Goal: Navigation & Orientation: Find specific page/section

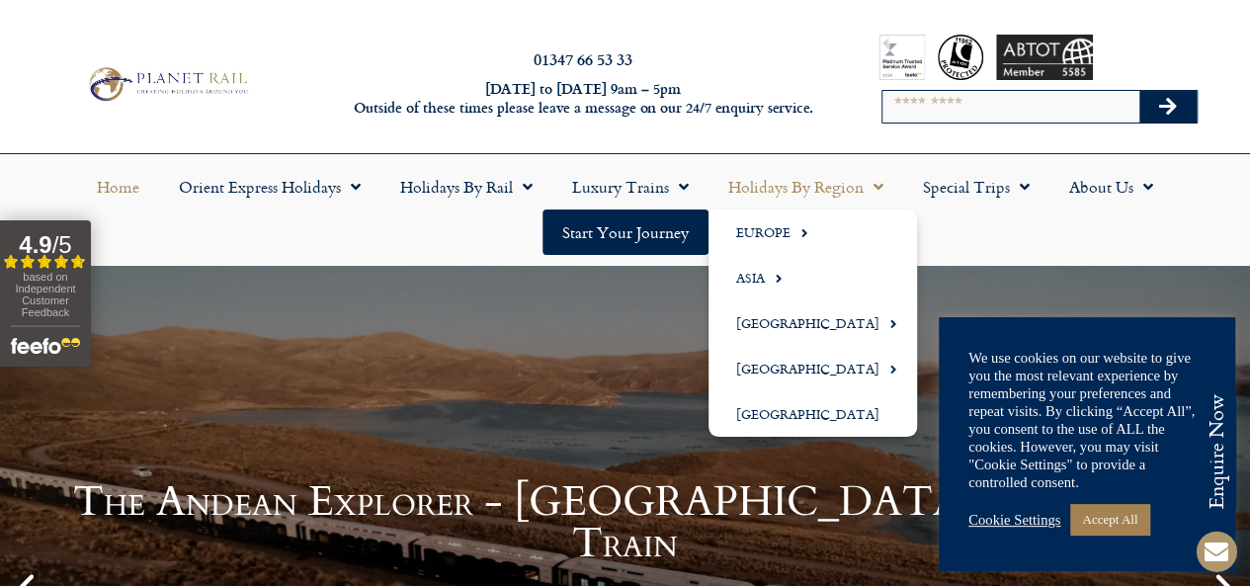
click at [879, 187] on span "Menu" at bounding box center [873, 187] width 20 height 36
click at [881, 188] on span "Menu" at bounding box center [873, 187] width 20 height 36
click at [872, 199] on span "Menu" at bounding box center [873, 187] width 20 height 36
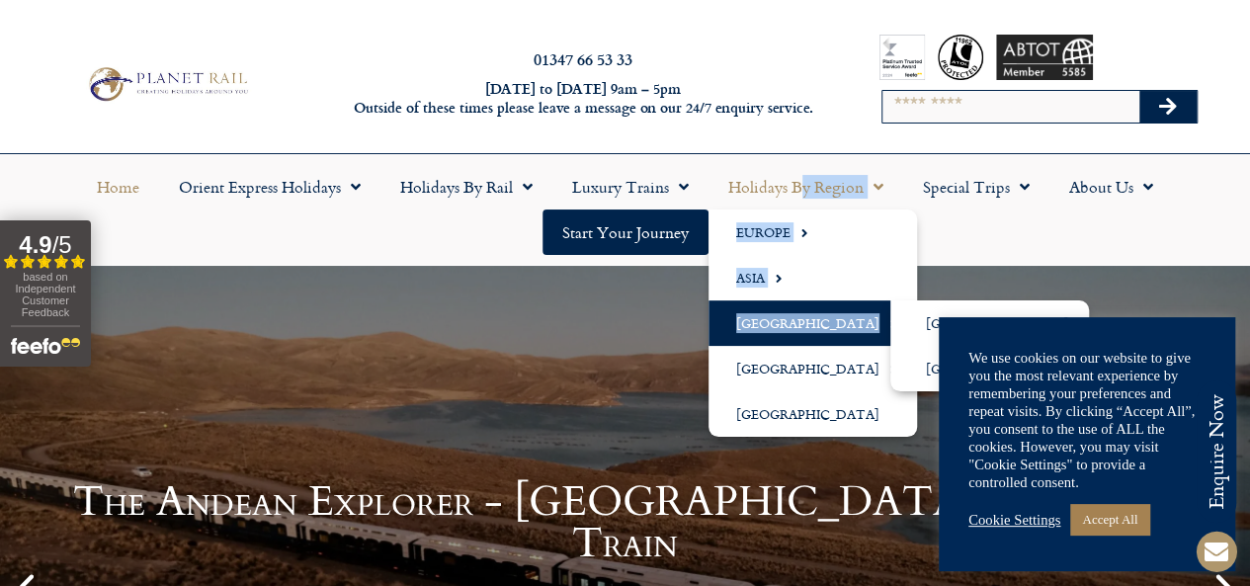
drag, startPoint x: 806, startPoint y: 181, endPoint x: 788, endPoint y: 325, distance: 145.3
click at [788, 209] on li "Holidays by Region [GEOGRAPHIC_DATA] [GEOGRAPHIC_DATA] [GEOGRAPHIC_DATA] [GEOGR…" at bounding box center [805, 186] width 195 height 45
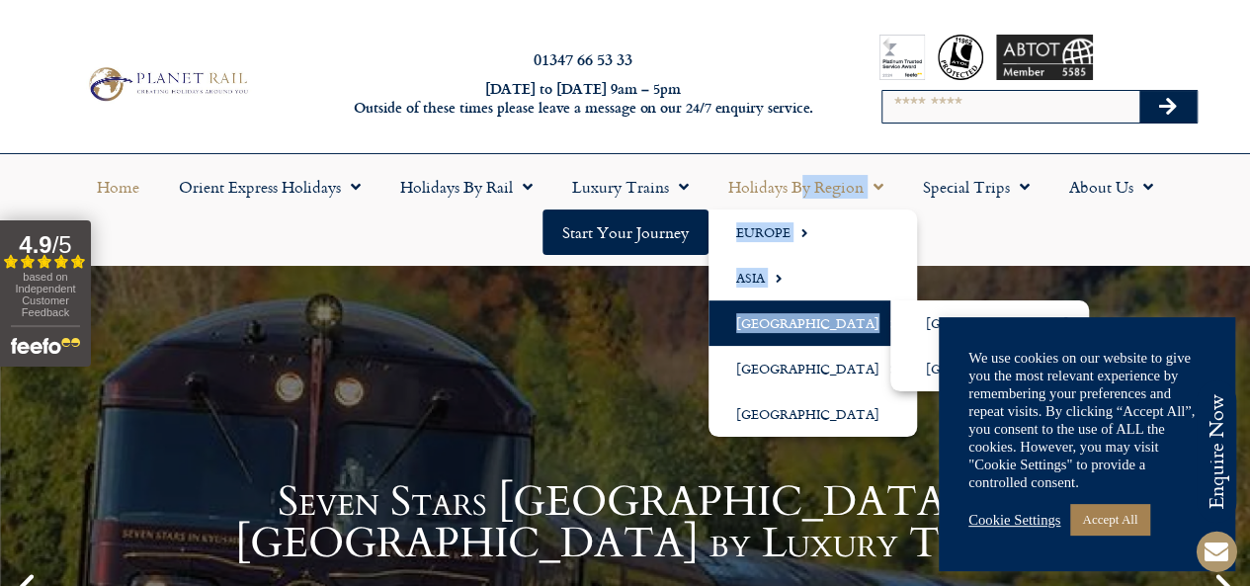
click at [879, 325] on span "Menu" at bounding box center [888, 323] width 18 height 33
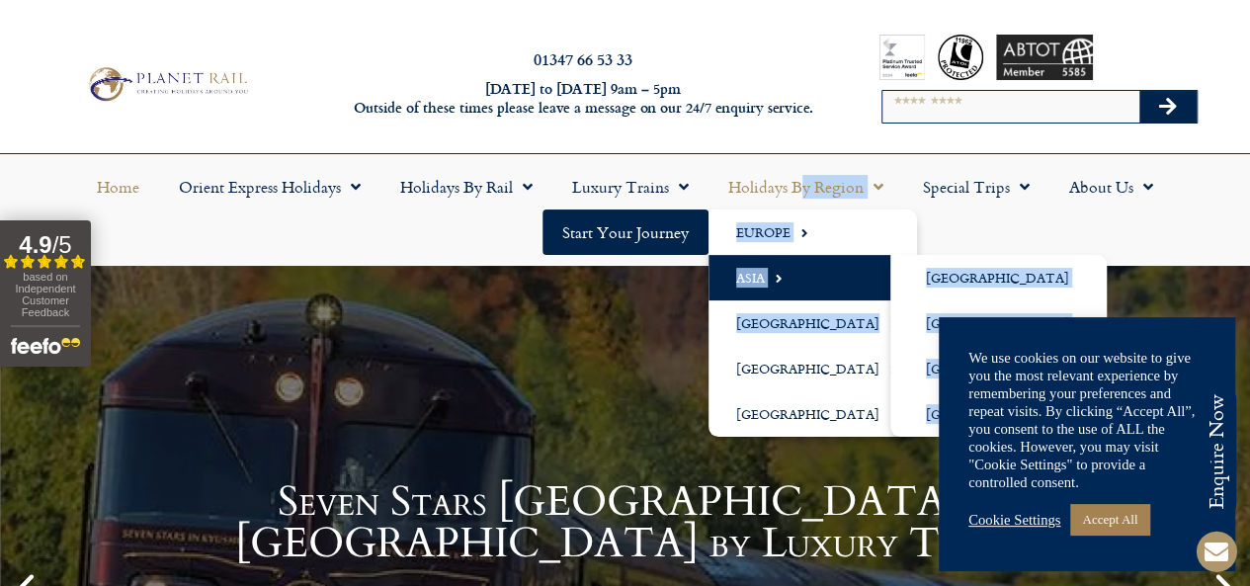
click at [778, 274] on span "Menu" at bounding box center [774, 278] width 18 height 33
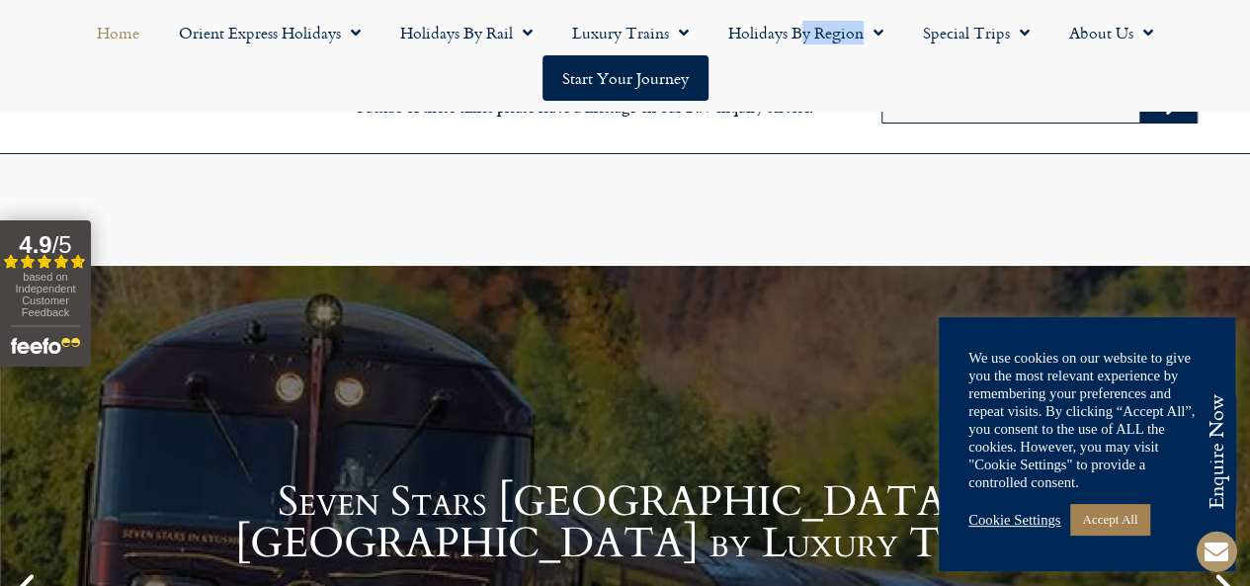
scroll to position [494, 0]
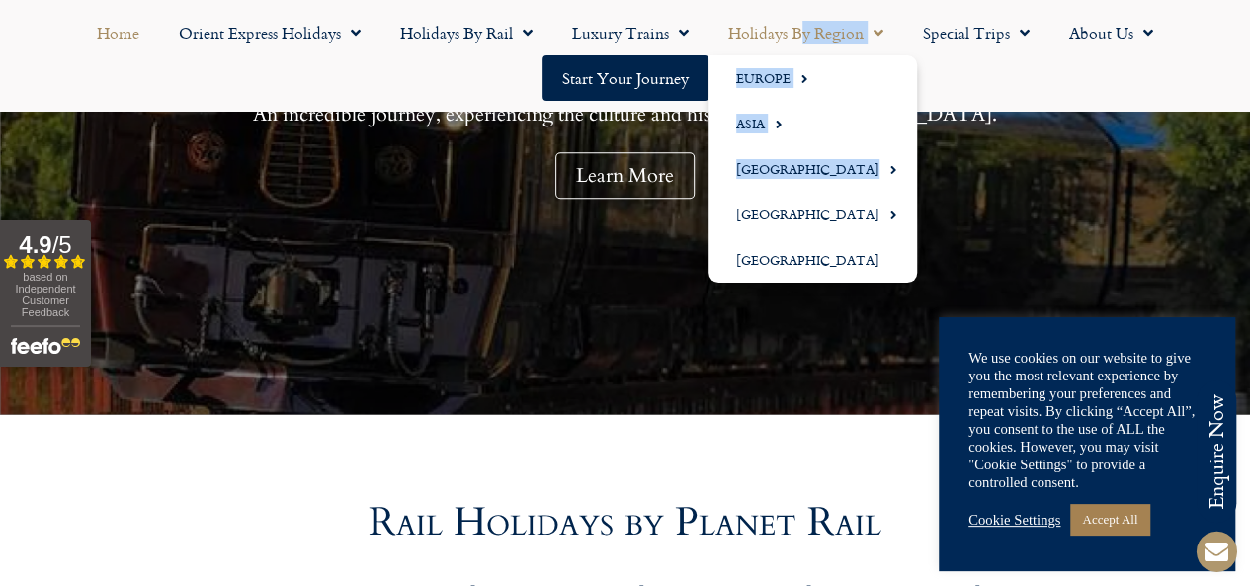
click at [879, 39] on span "Menu" at bounding box center [873, 33] width 20 height 36
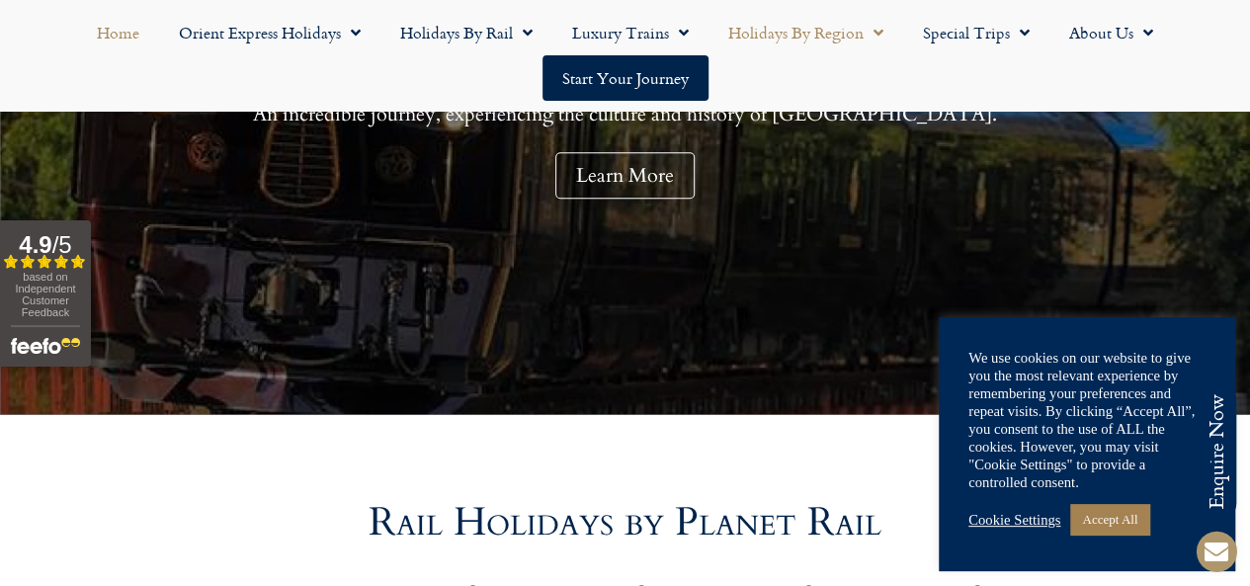
click at [879, 39] on span "Menu" at bounding box center [873, 33] width 20 height 36
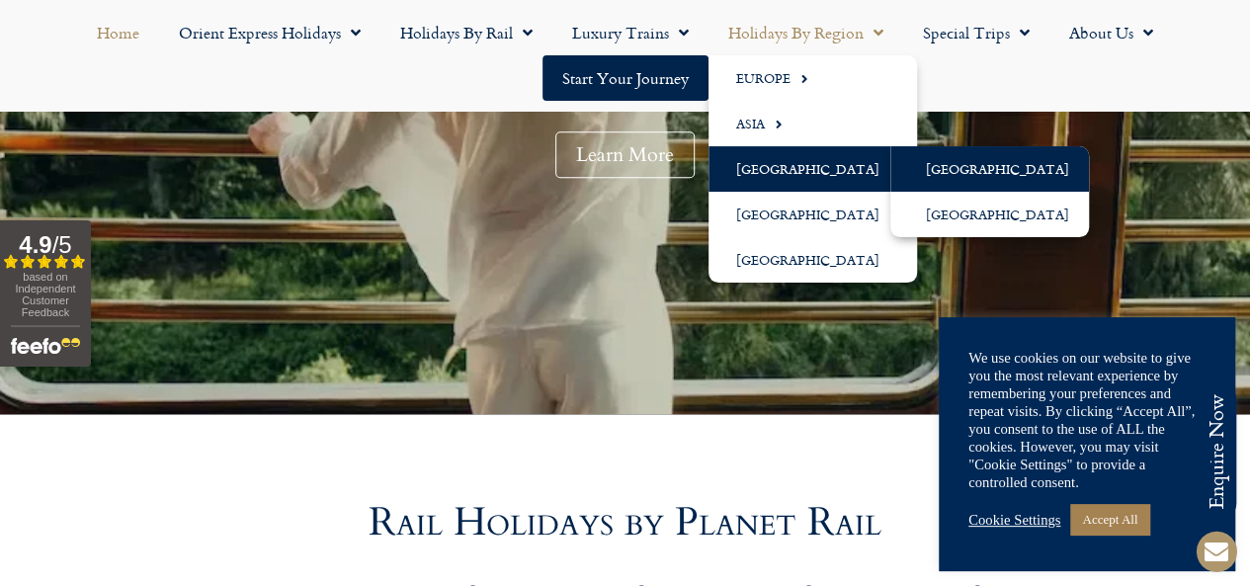
click at [954, 171] on link "[GEOGRAPHIC_DATA]" at bounding box center [989, 168] width 199 height 45
